Goal: Transaction & Acquisition: Purchase product/service

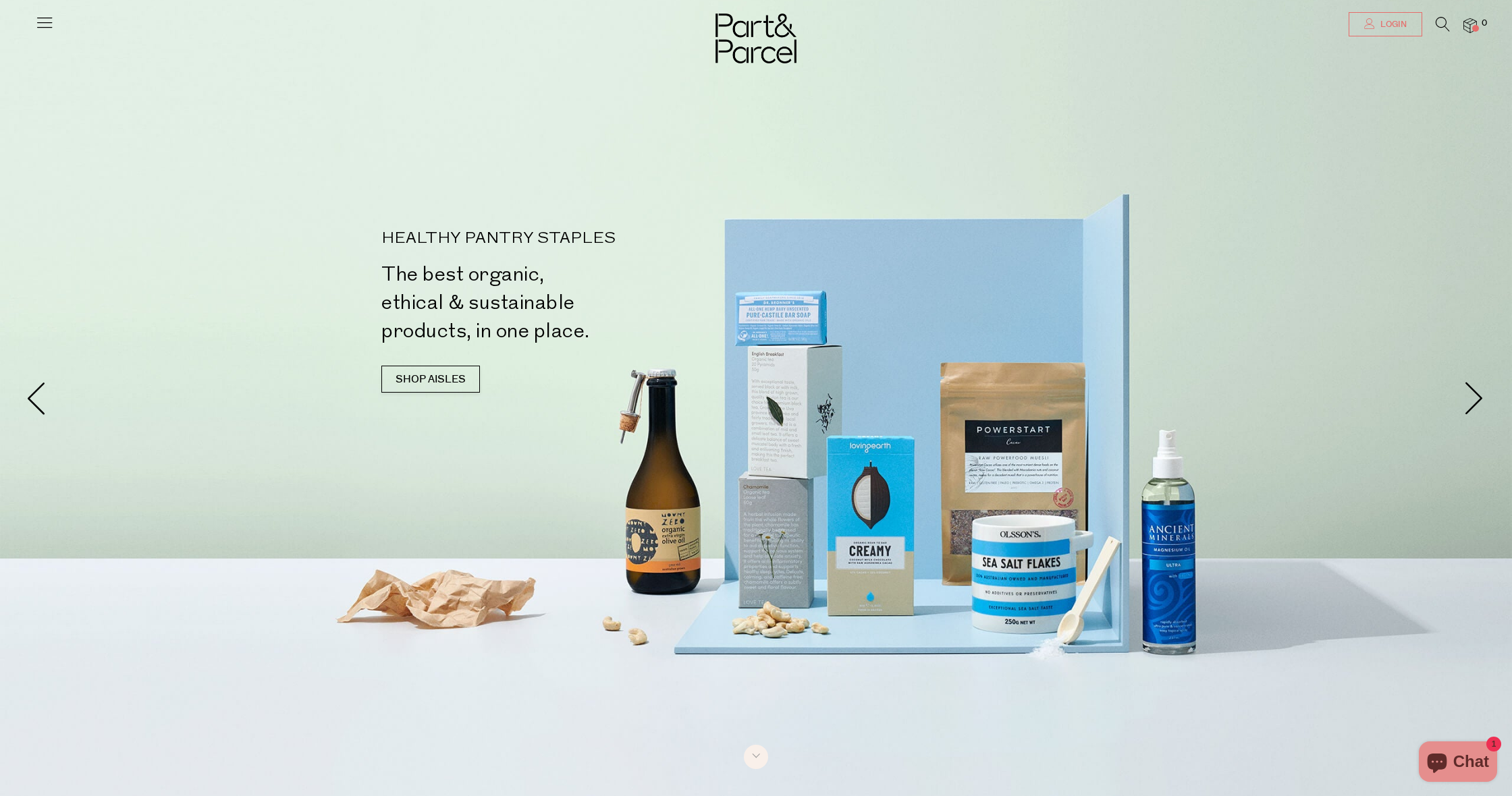
click at [1385, 23] on span "Login" at bounding box center [1392, 24] width 30 height 11
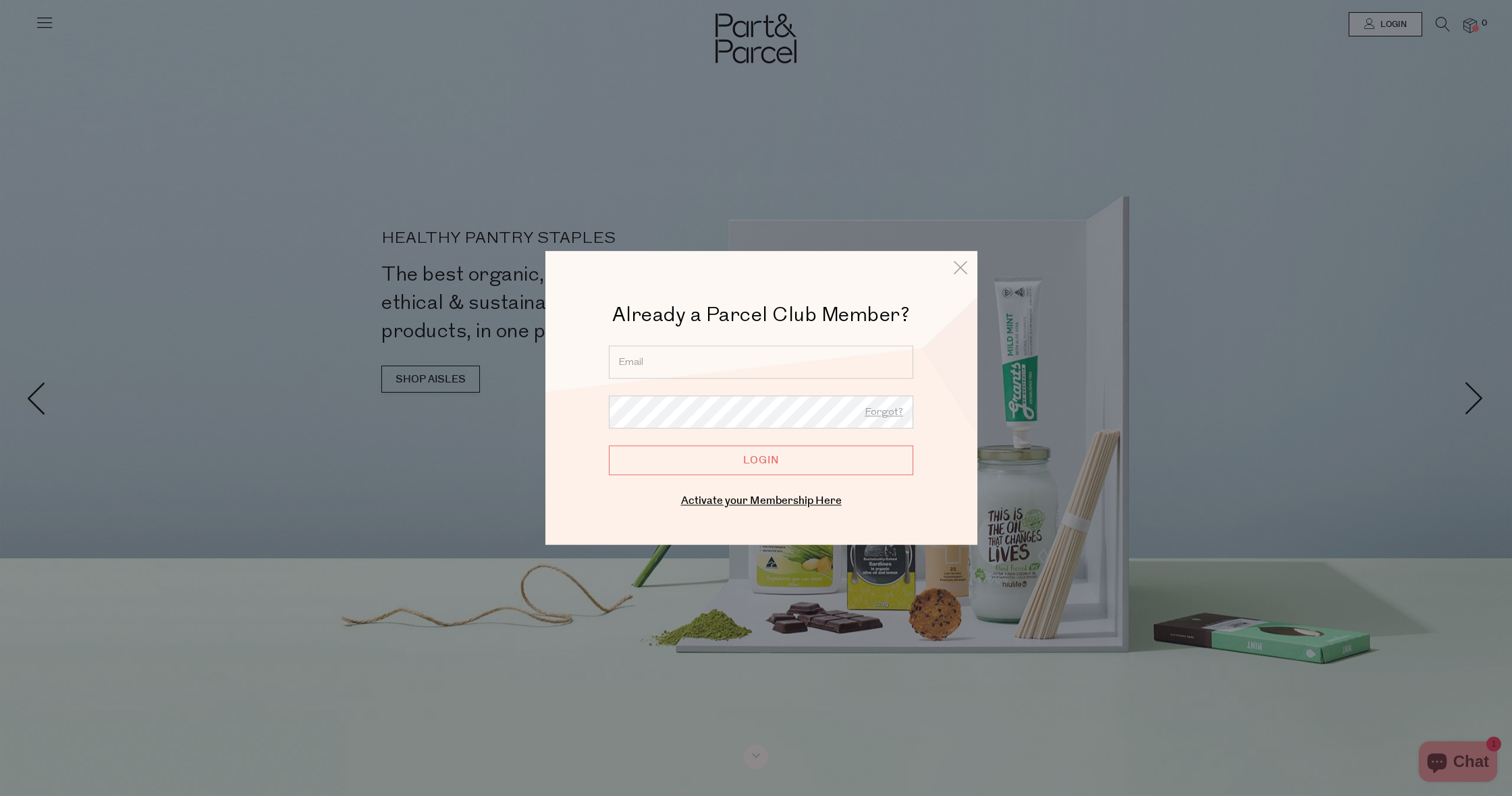
click at [791, 345] on div "Already a Parcel Club Member? Already a Member? Login. Forgot? Forgot? Login En…" at bounding box center [761, 405] width 365 height 209
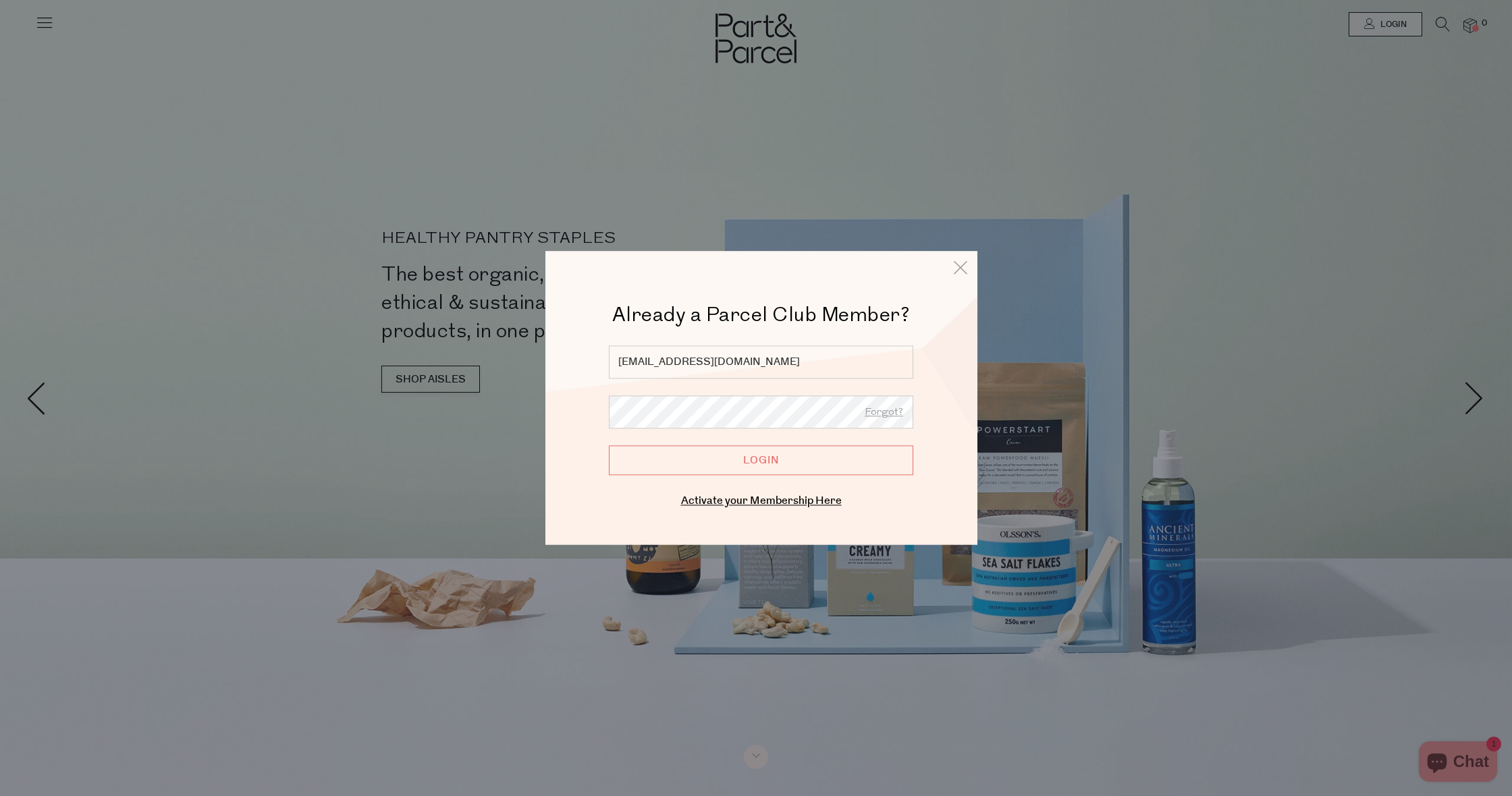
type input "shawneelee@protonmail.com"
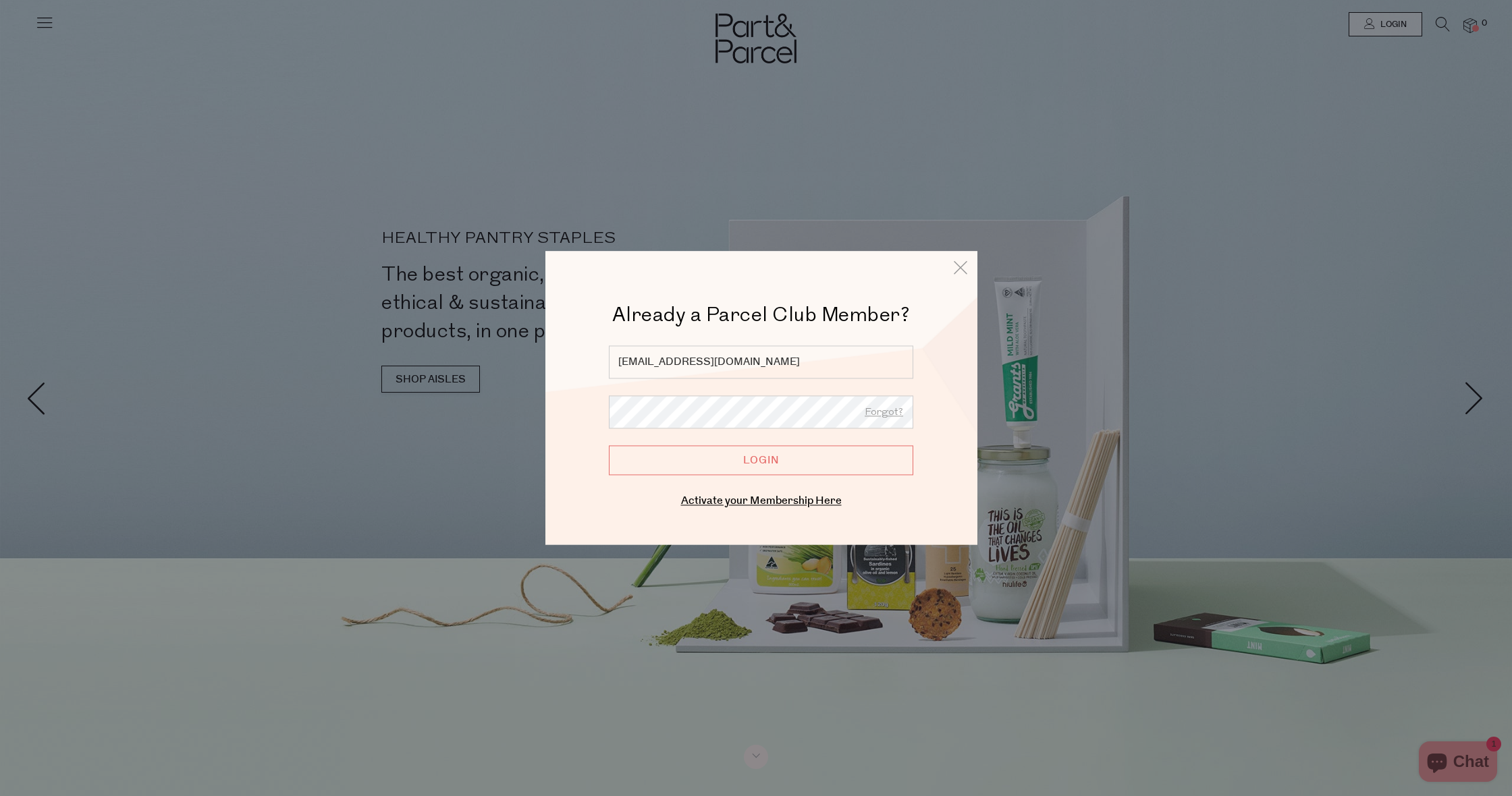
click at [761, 460] on input "Login" at bounding box center [761, 460] width 304 height 30
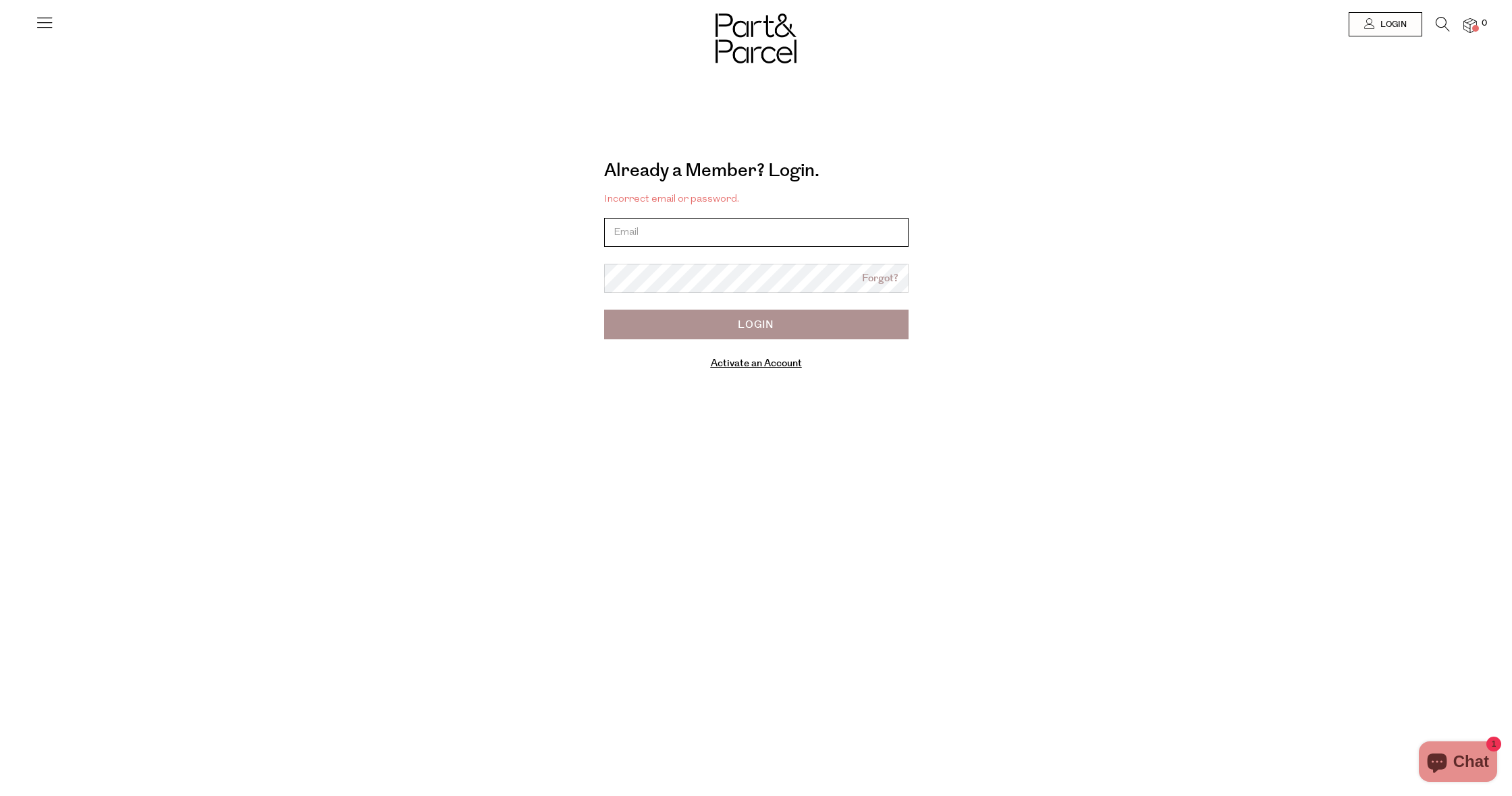
click at [654, 237] on input "email" at bounding box center [756, 232] width 304 height 29
type input "[EMAIL_ADDRESS][DOMAIN_NAME]"
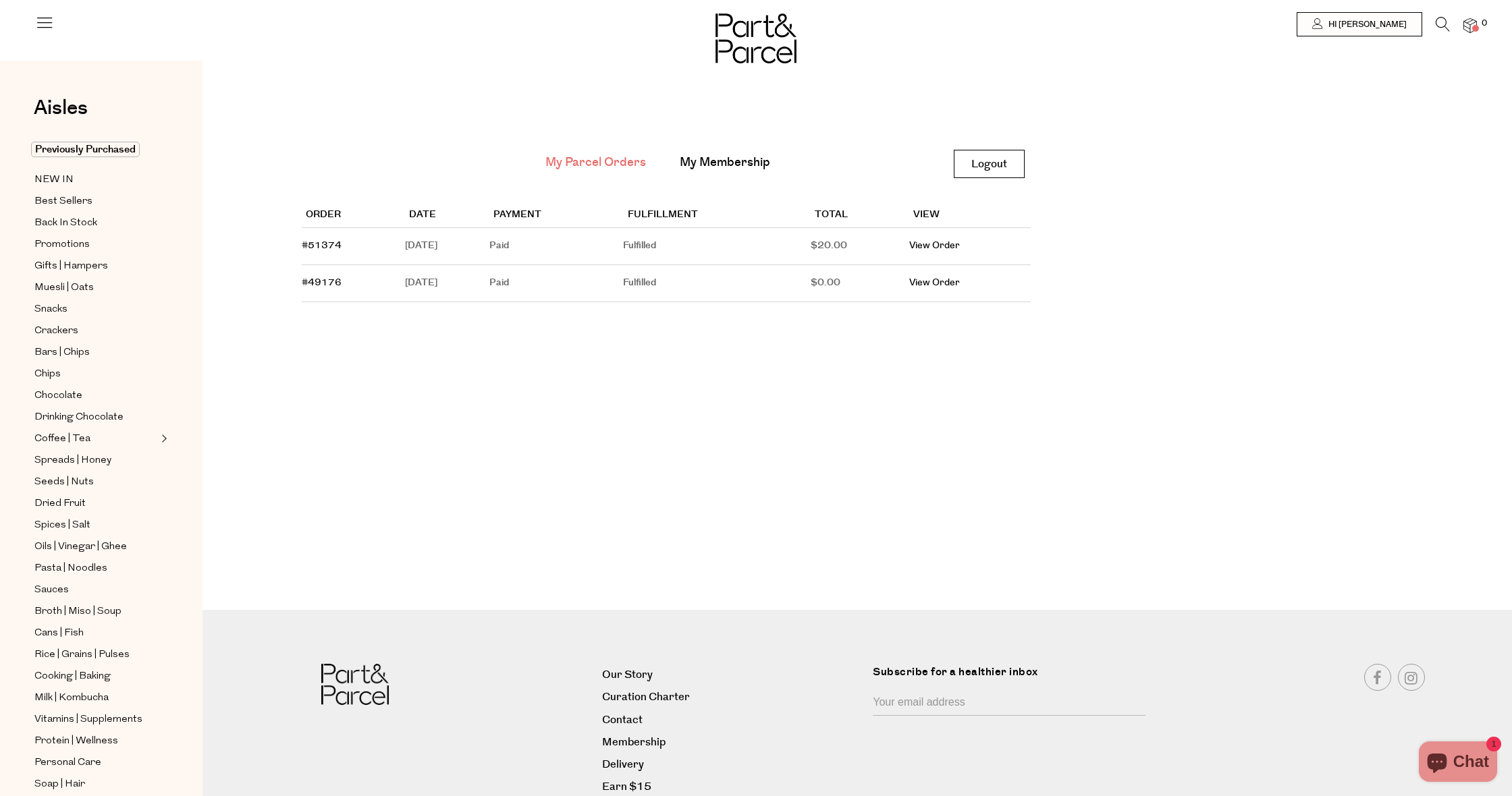
click at [44, 19] on icon at bounding box center [45, 22] width 19 height 19
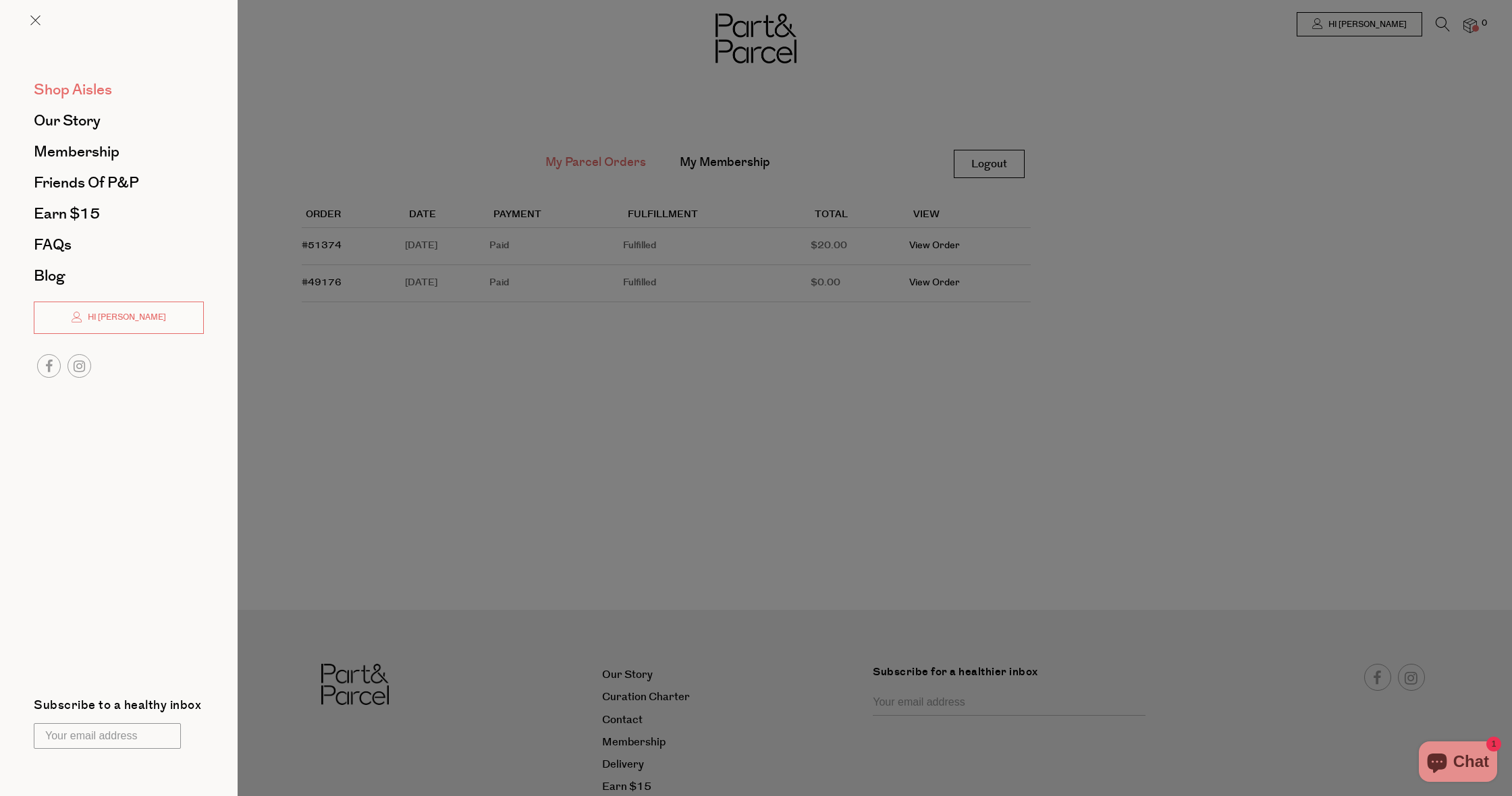
click at [67, 87] on span "Shop Aisles" at bounding box center [72, 89] width 78 height 21
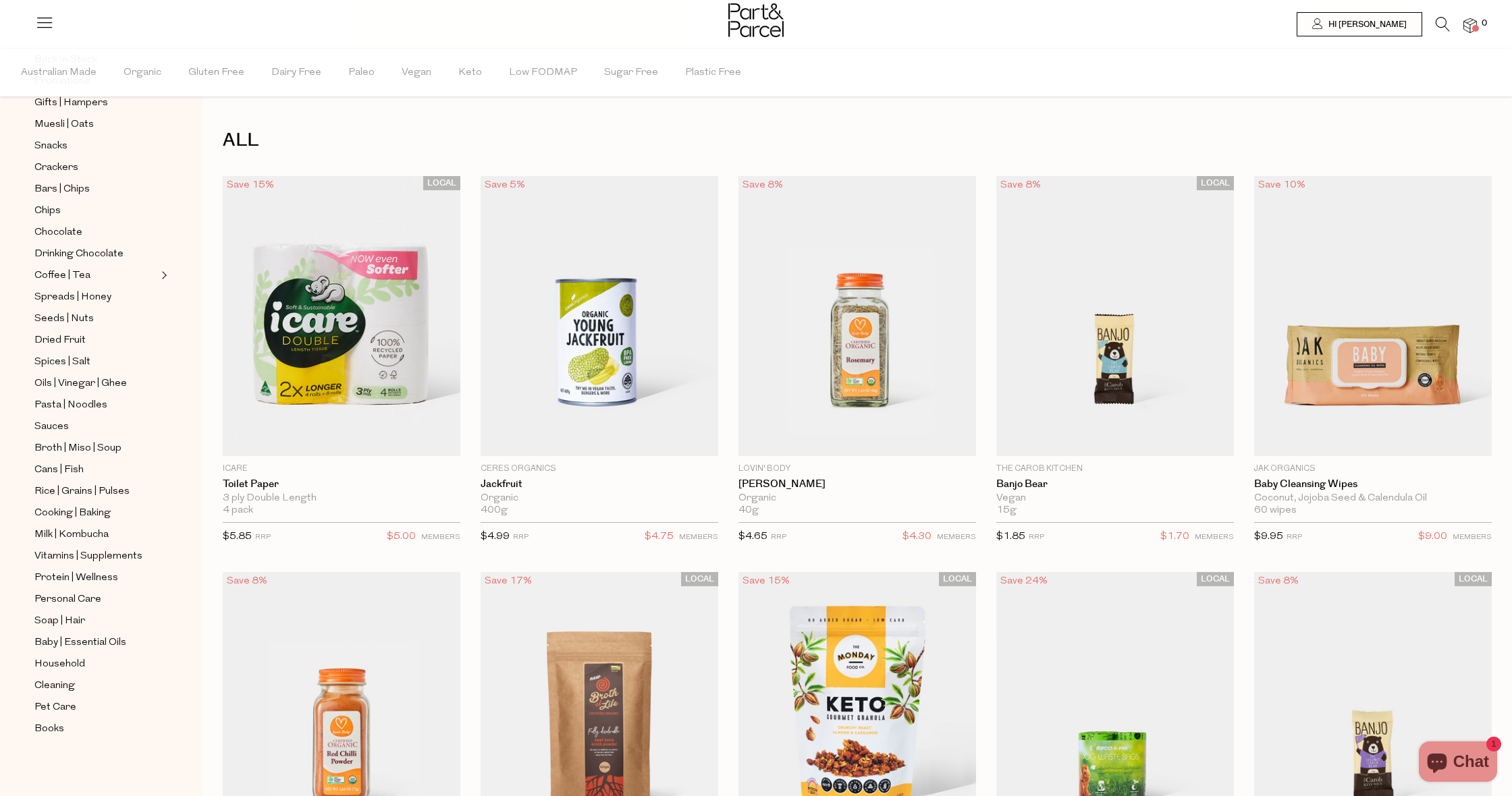
click at [1441, 22] on icon at bounding box center [1442, 24] width 14 height 15
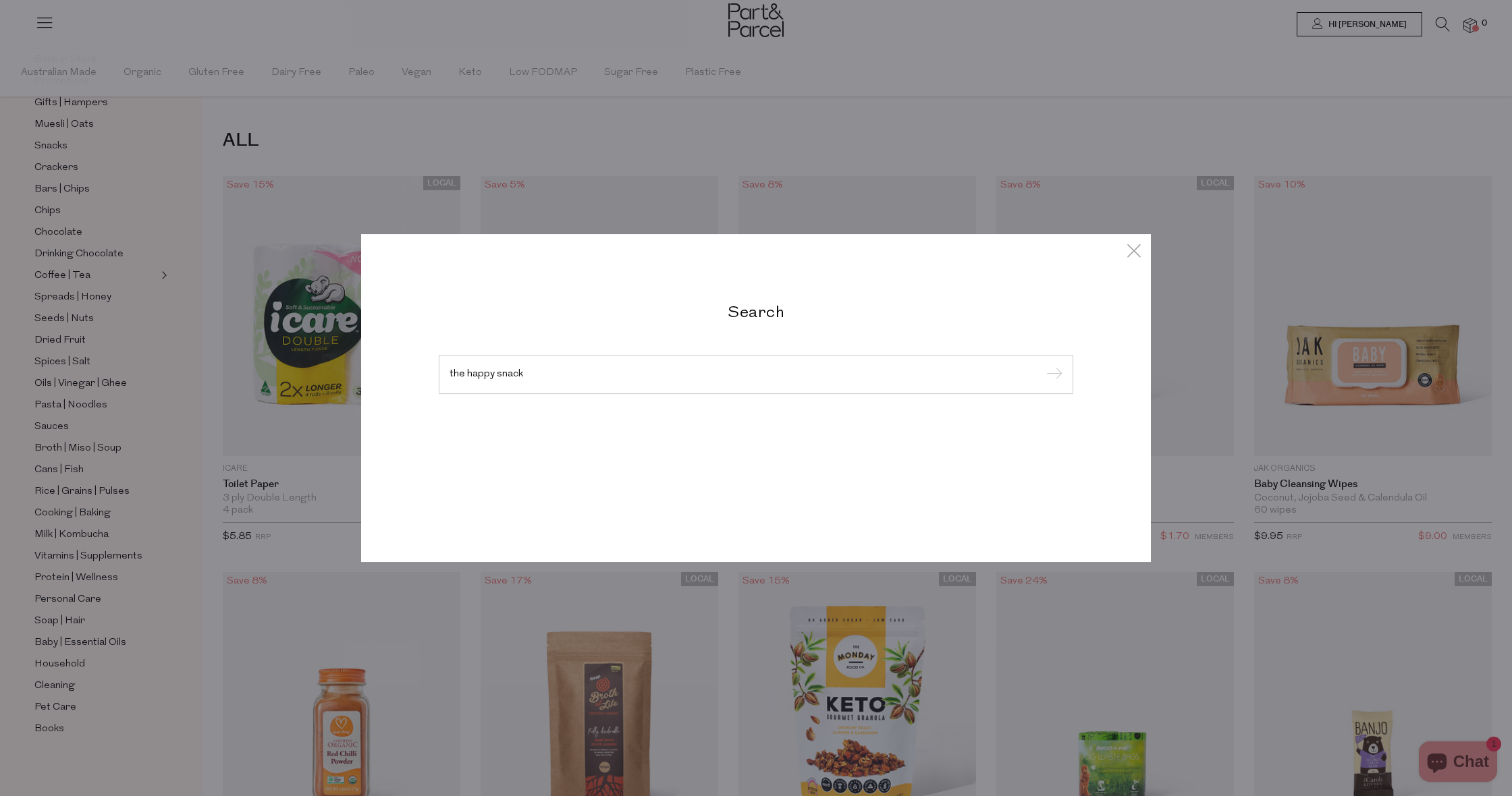
type input "the happy snack"
click at [1053, 365] on input "submit" at bounding box center [1053, 375] width 20 height 20
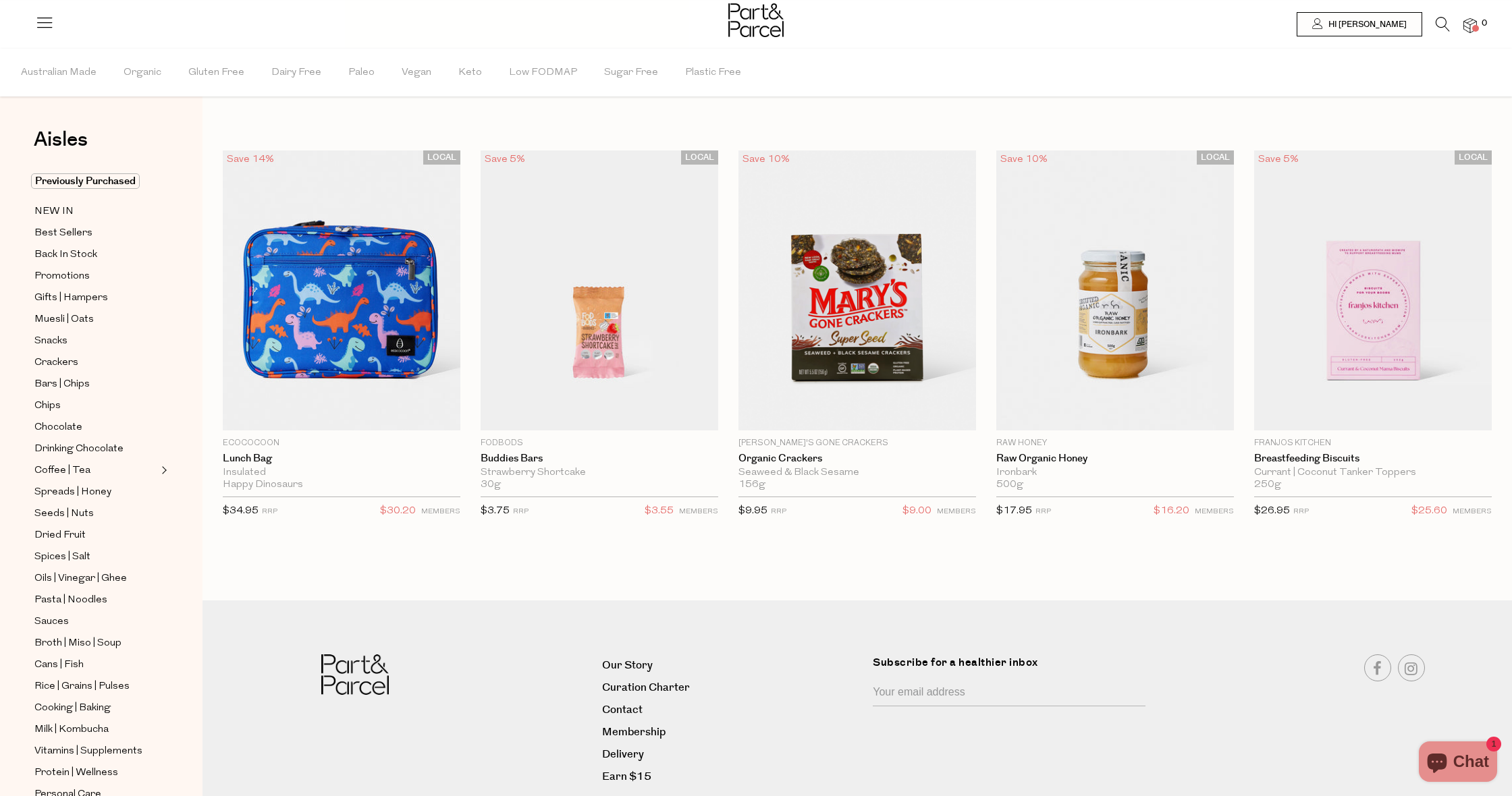
click at [1448, 26] on icon at bounding box center [1442, 24] width 14 height 15
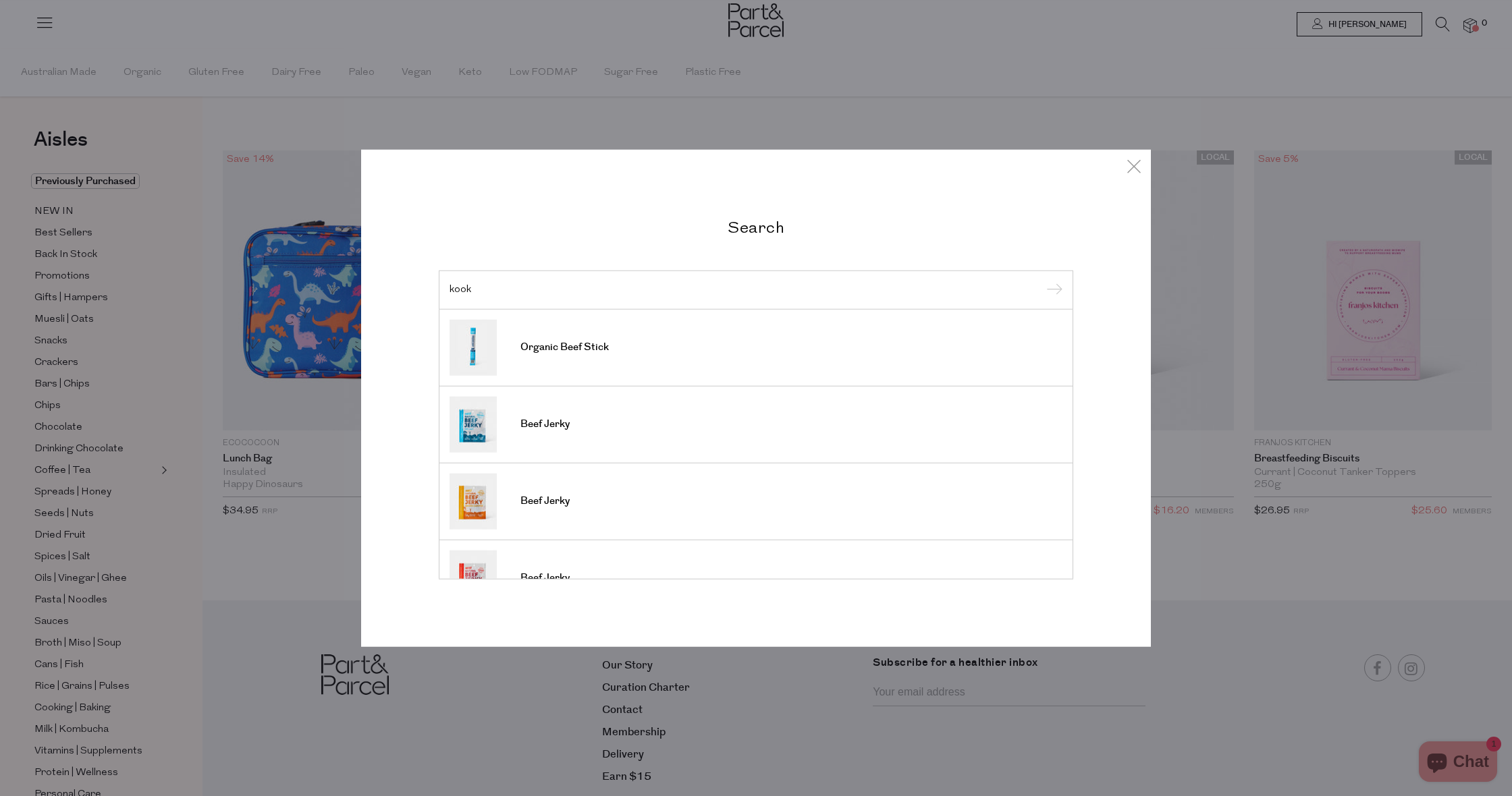
type input "kook"
drag, startPoint x: 706, startPoint y: 340, endPoint x: 565, endPoint y: 354, distance: 141.7
click at [565, 354] on link "Organic Beef Stick" at bounding box center [756, 347] width 613 height 56
